Goal: Task Accomplishment & Management: Complete application form

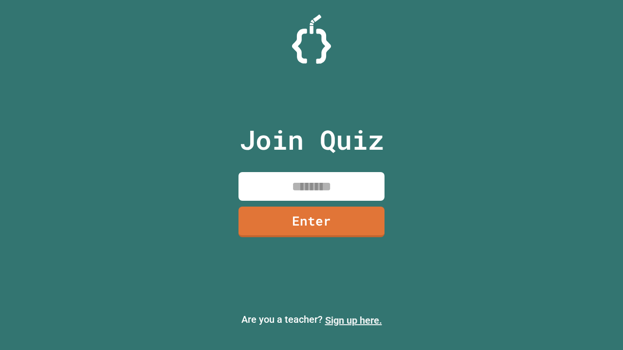
click at [353, 321] on link "Sign up here." at bounding box center [353, 321] width 57 height 12
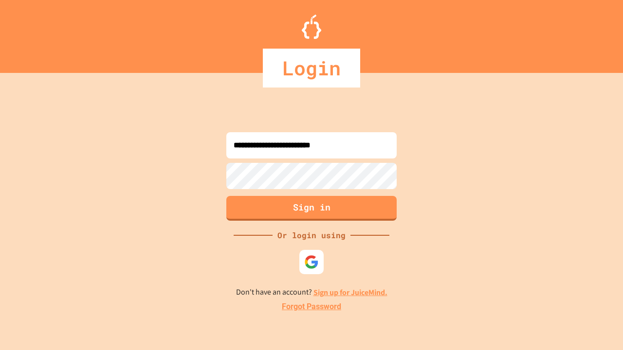
type input "**********"
